Goal: Check status: Check status

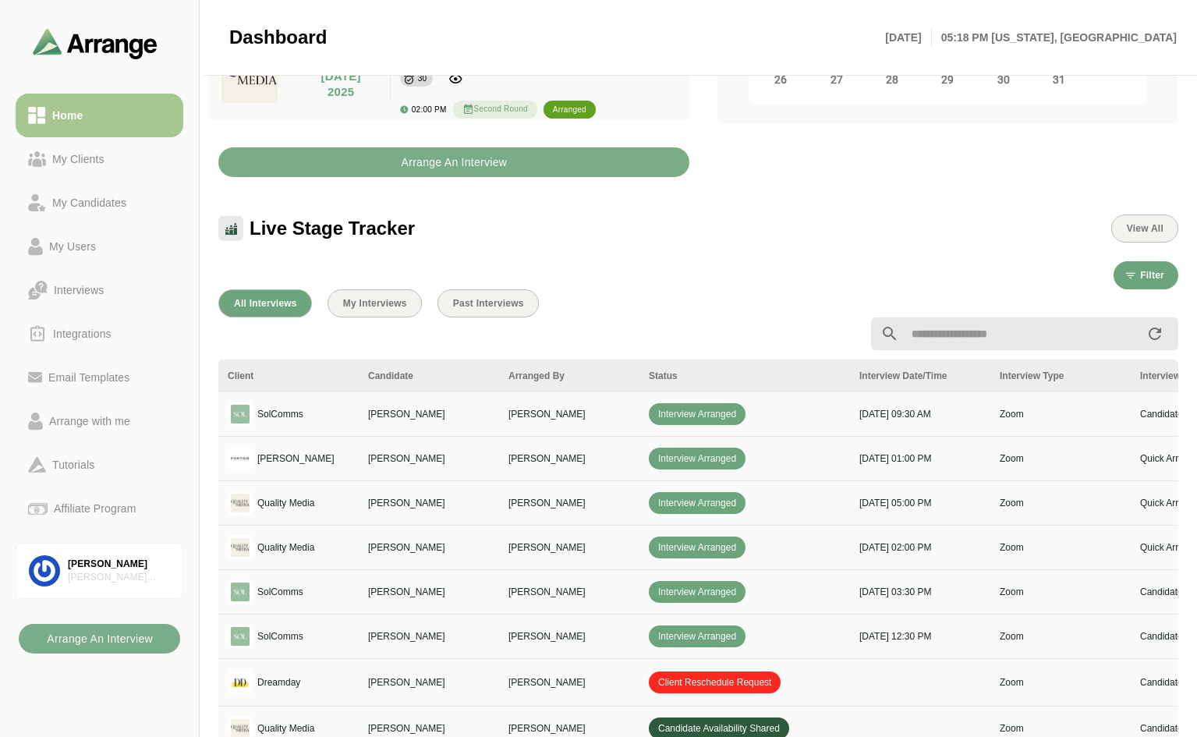
scroll to position [108, 0]
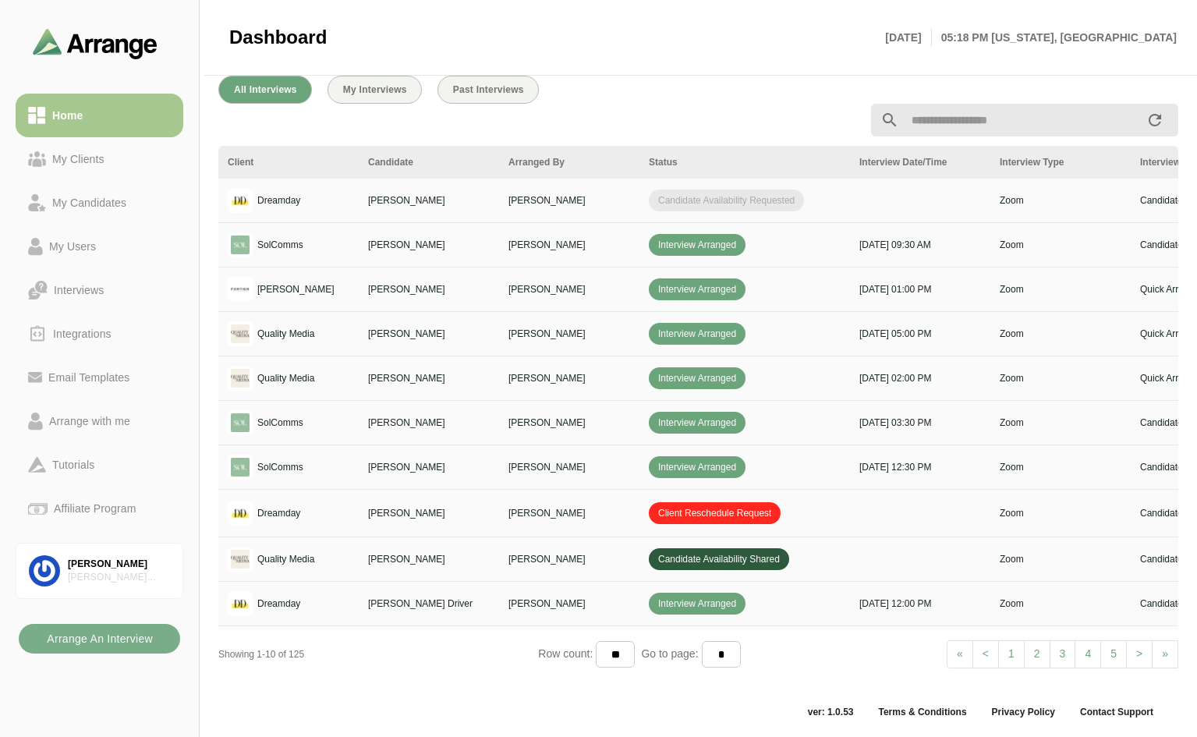
scroll to position [575, 0]
drag, startPoint x: 677, startPoint y: 671, endPoint x: 1078, endPoint y: 648, distance: 401.4
click at [1078, 648] on div "Client Candidate Arranged By Status Interview Date/Time Interview Type Intervie…" at bounding box center [698, 412] width 960 height 533
click at [804, 651] on div "Row count: ** ** ** Go to page: * * * * * * * * * ** ** ** **" at bounding box center [698, 654] width 320 height 27
drag, startPoint x: 755, startPoint y: 672, endPoint x: 1085, endPoint y: 688, distance: 330.2
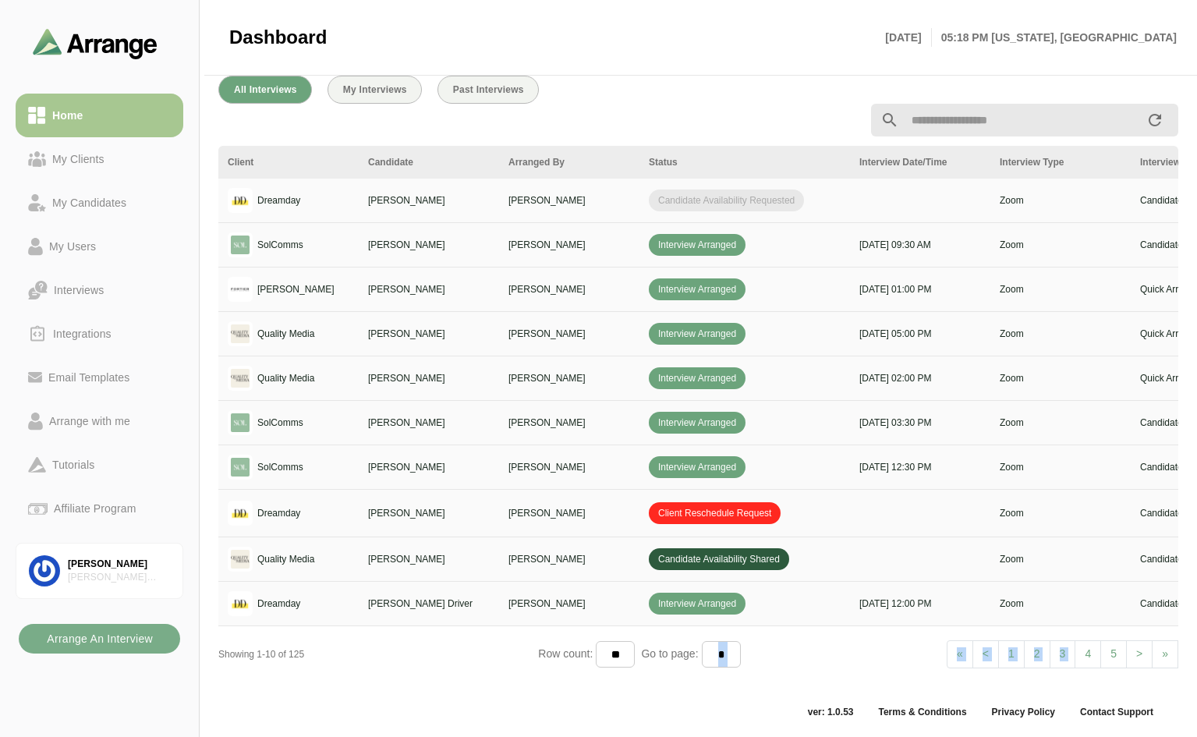
click at [1085, 688] on div "All Interviews My Interviews Past Interviews Client Candidate Arranged By Statu…" at bounding box center [698, 378] width 978 height 624
click at [808, 643] on div "Row count: ** ** ** Go to page: * * * * * * * * * ** ** ** **" at bounding box center [698, 654] width 320 height 27
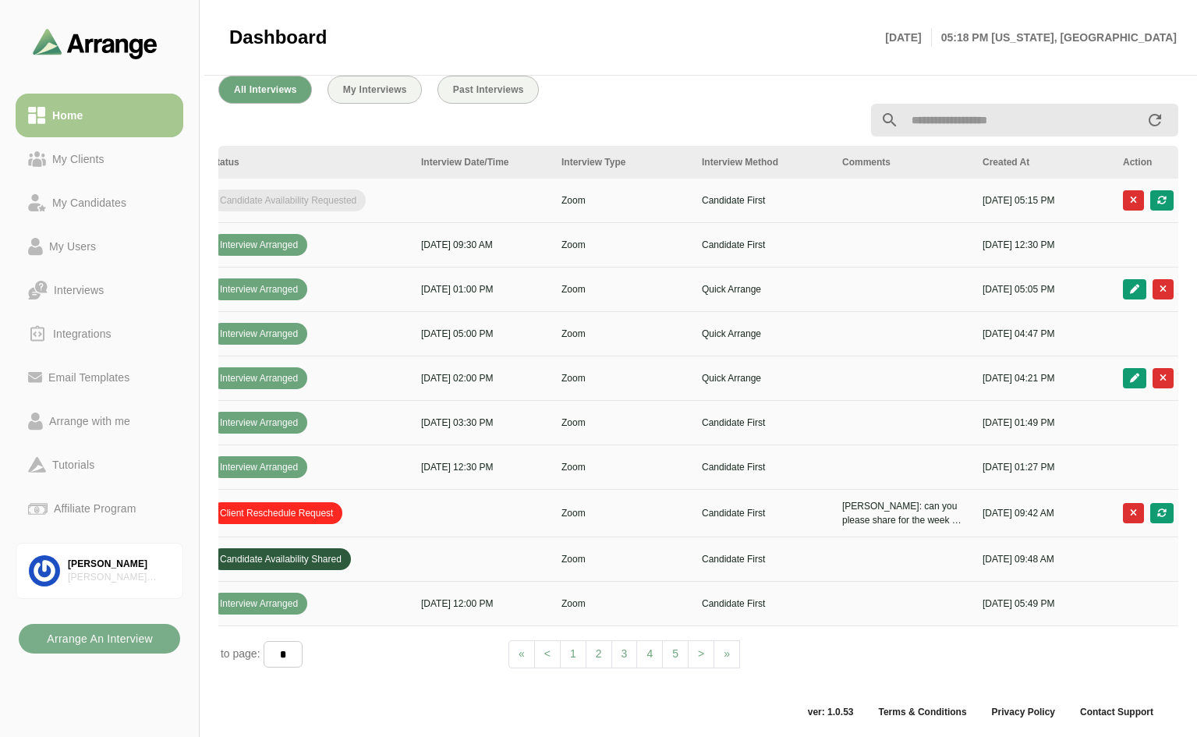
scroll to position [0, 532]
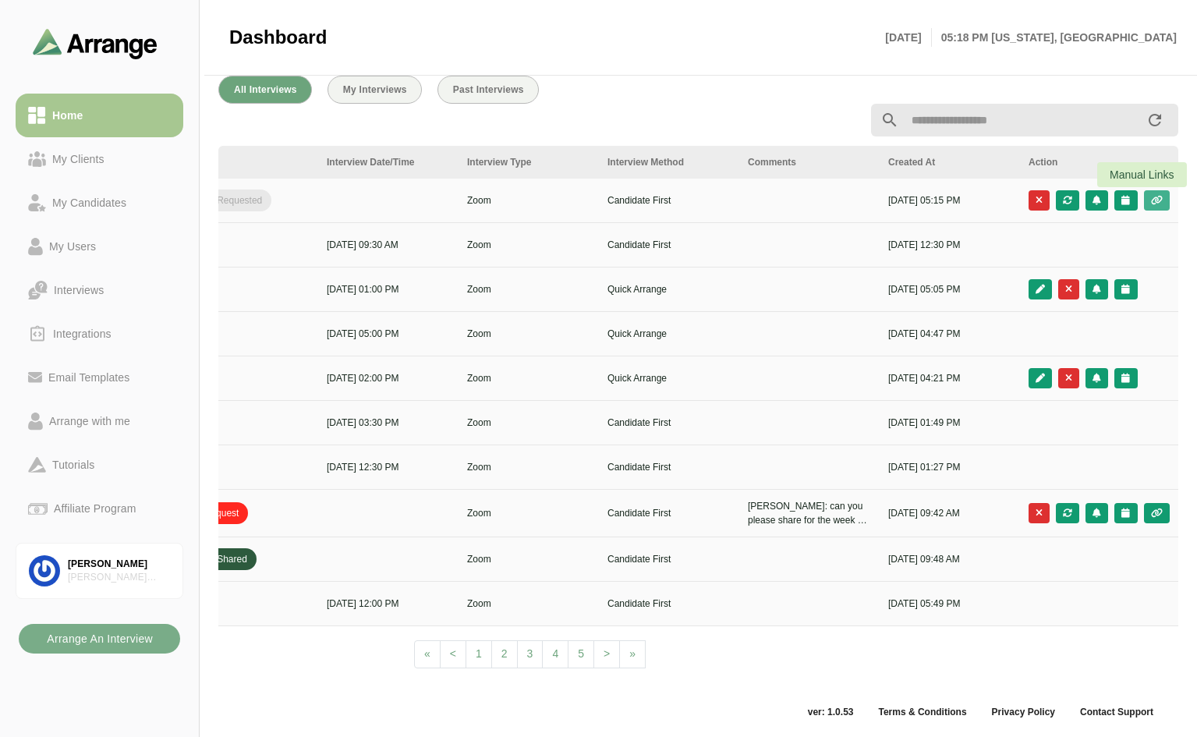
click at [1160, 196] on icon "button" at bounding box center [1156, 200] width 13 height 9
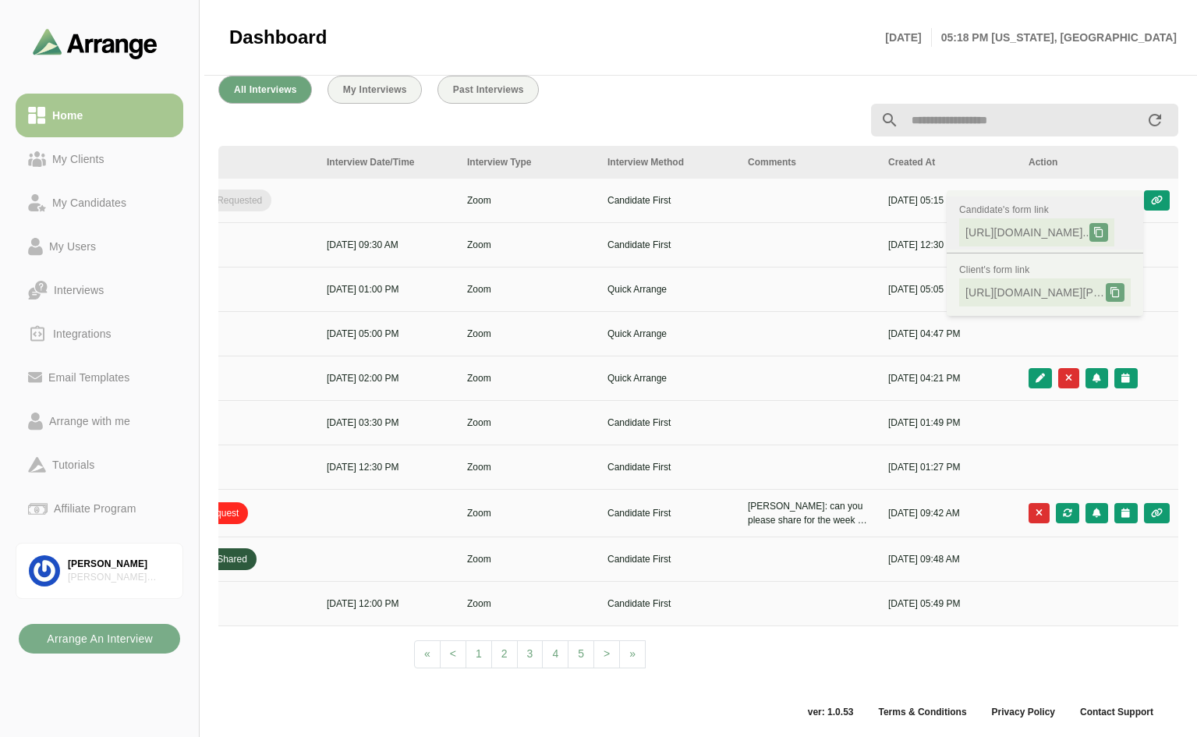
click at [1104, 227] on icon at bounding box center [1098, 232] width 11 height 11
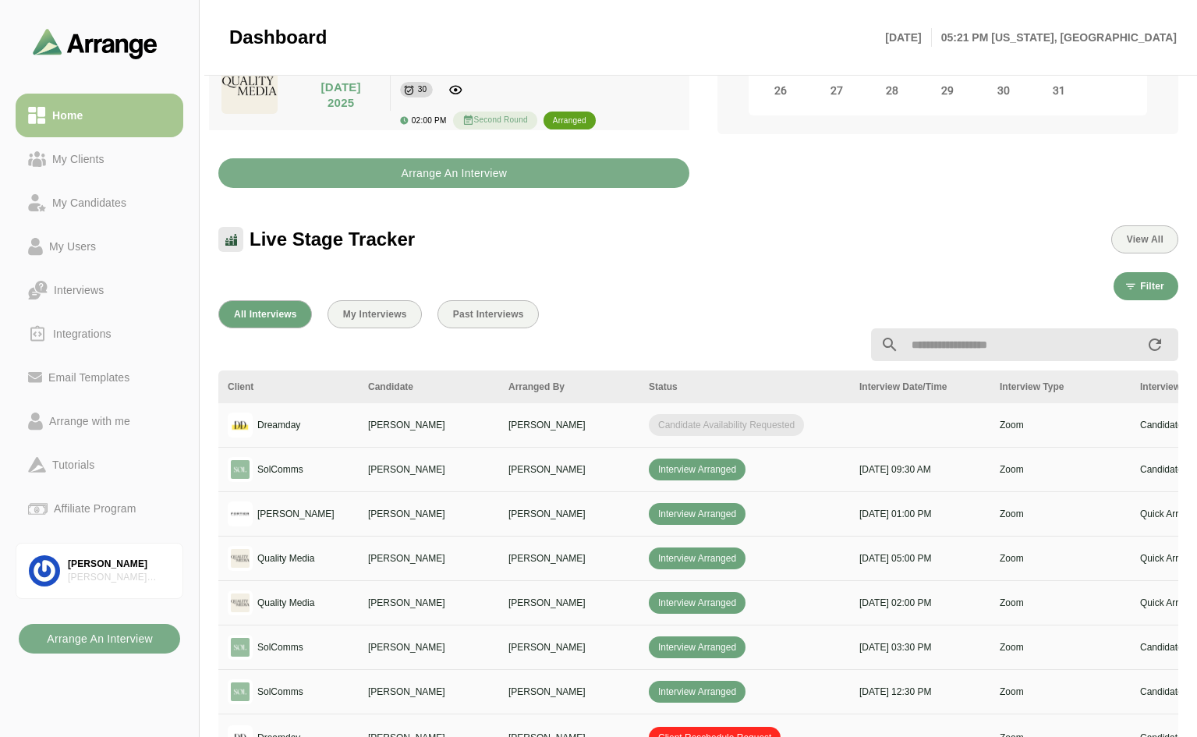
scroll to position [497, 0]
